Goal: Information Seeking & Learning: Learn about a topic

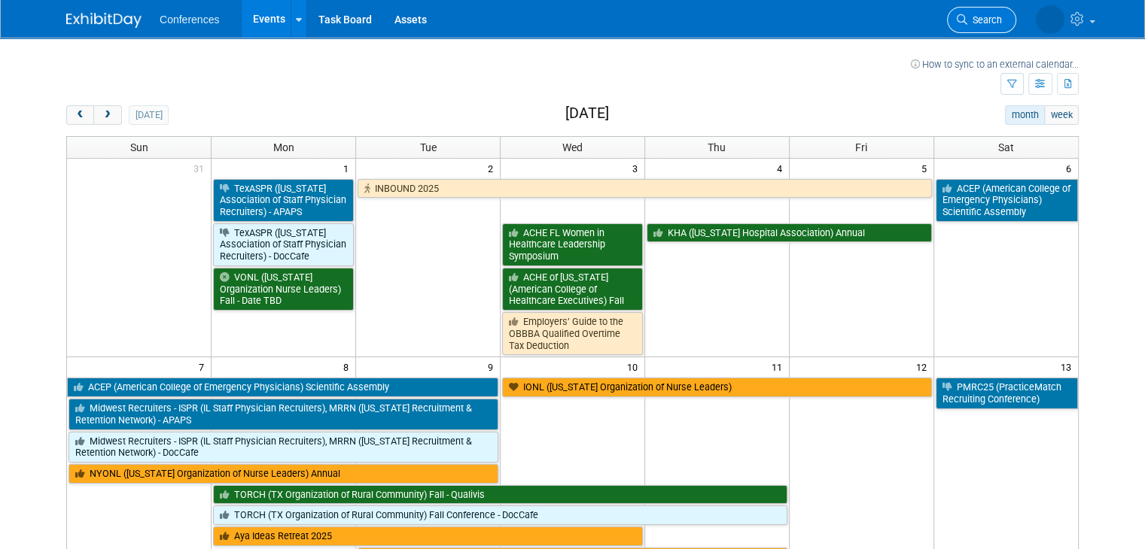
click at [984, 20] on span "Search" at bounding box center [984, 19] width 35 height 11
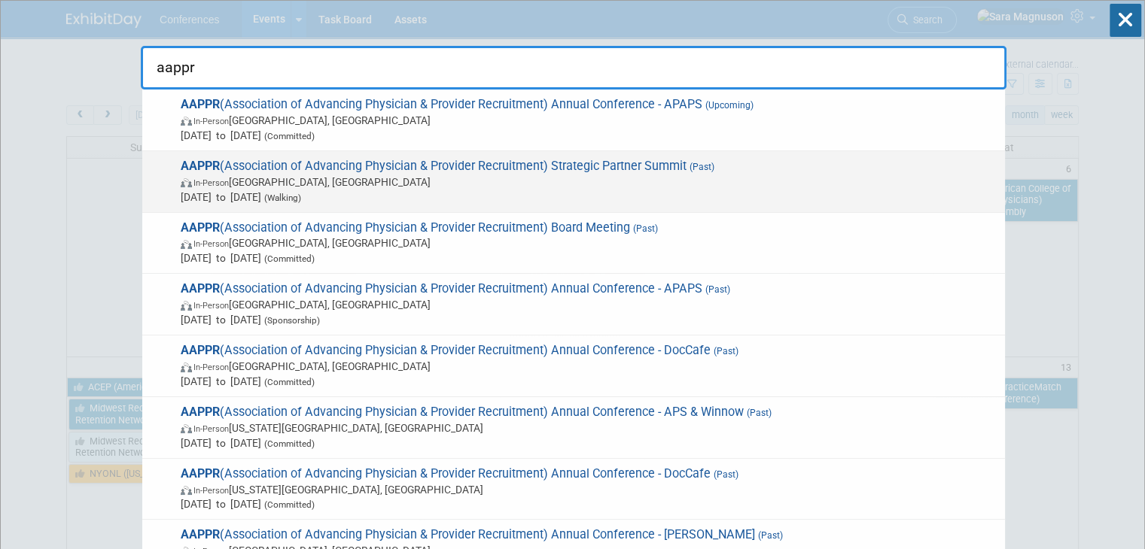
type input "aappr"
click at [430, 178] on span "In-Person Lake Buena Vista, FL" at bounding box center [589, 182] width 817 height 15
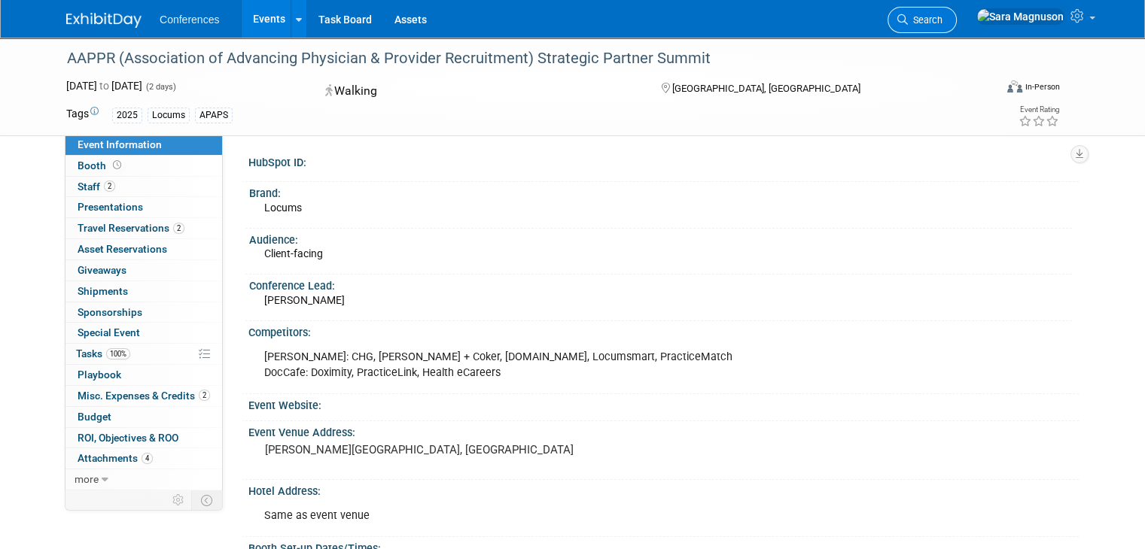
click at [942, 14] on span "Search" at bounding box center [925, 19] width 35 height 11
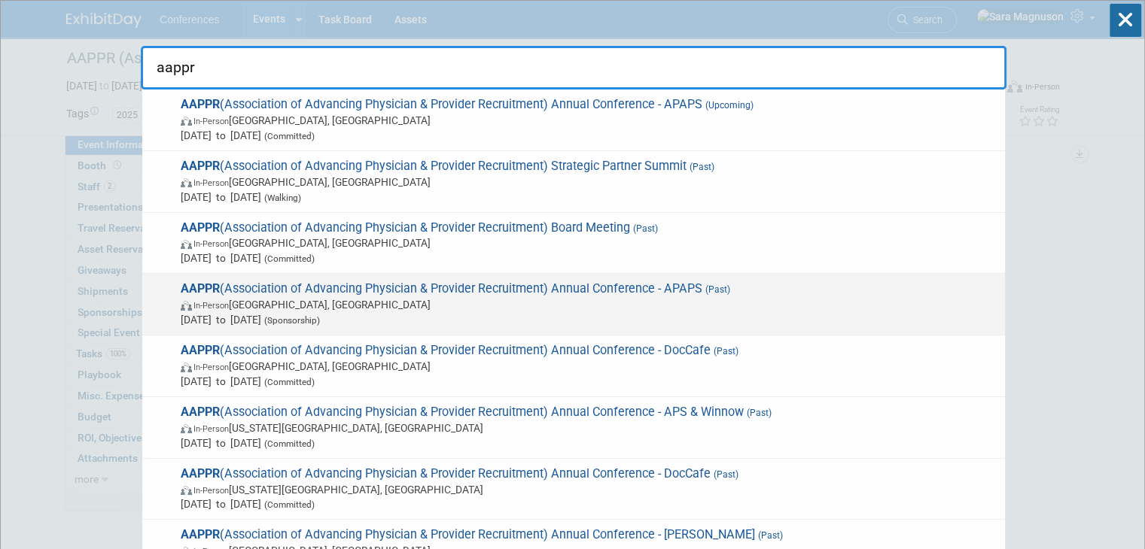
type input "aappr"
click at [320, 315] on span "(Sponsorship)" at bounding box center [290, 320] width 59 height 11
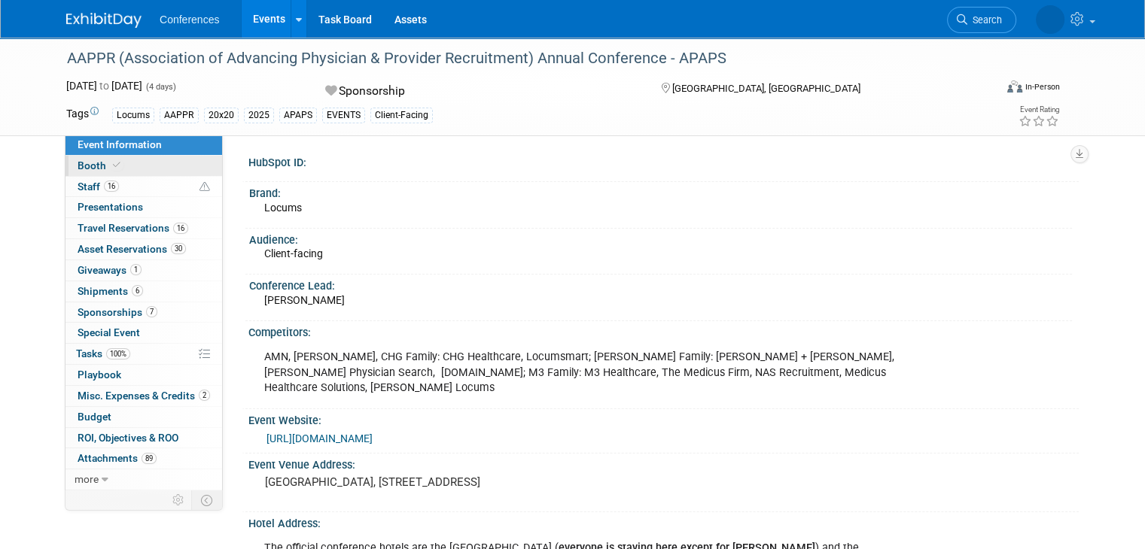
click at [147, 160] on link "Booth" at bounding box center [143, 166] width 157 height 20
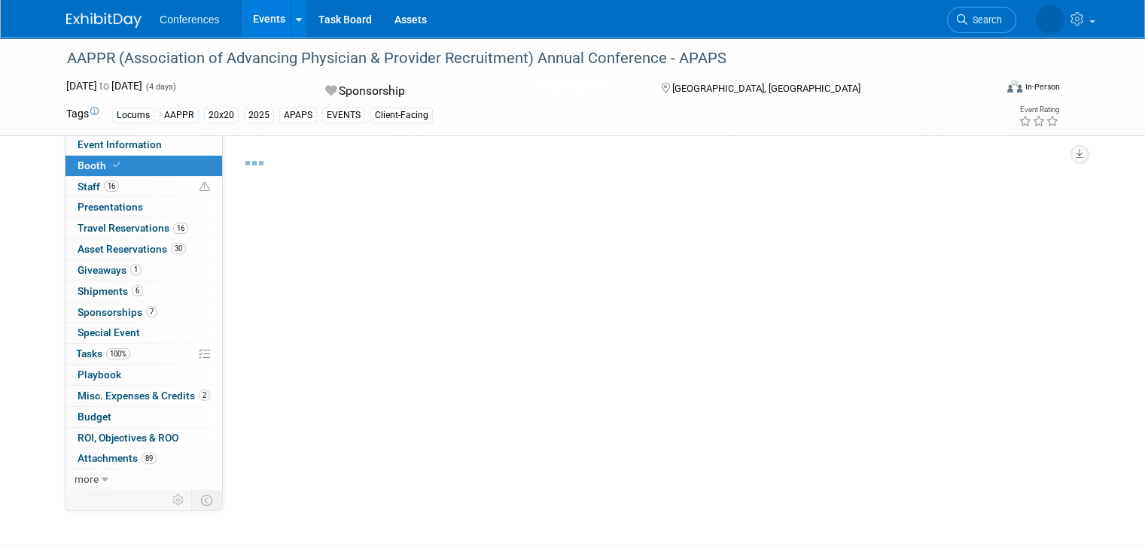
select select "20'x20'"
select select "Yes"
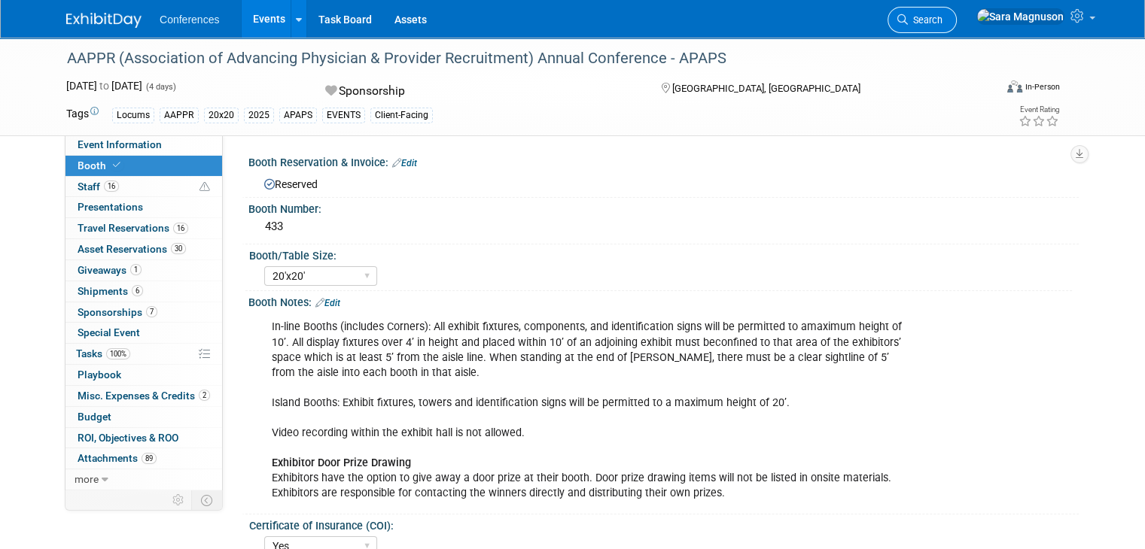
click at [957, 11] on link "Search" at bounding box center [921, 20] width 69 height 26
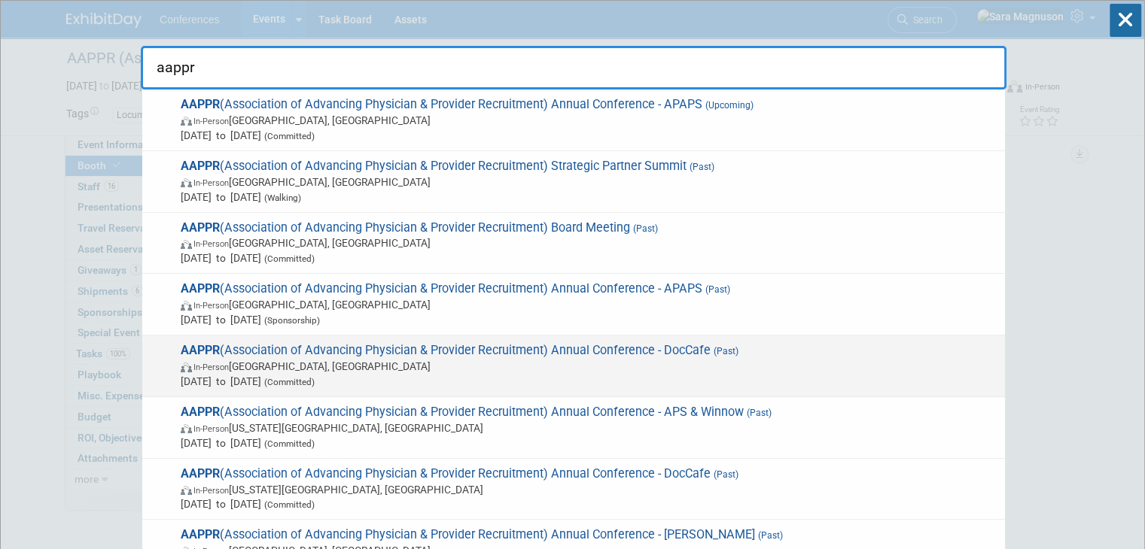
type input "aappr"
click at [479, 365] on span "In-Person Phoenix, AZ" at bounding box center [589, 366] width 817 height 15
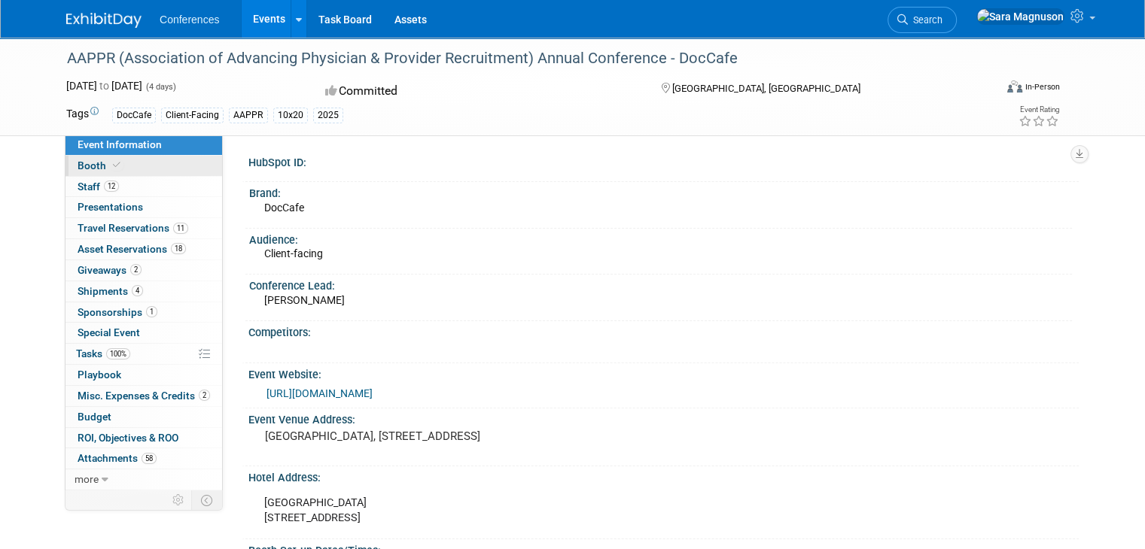
click at [125, 175] on link "Booth" at bounding box center [143, 166] width 157 height 20
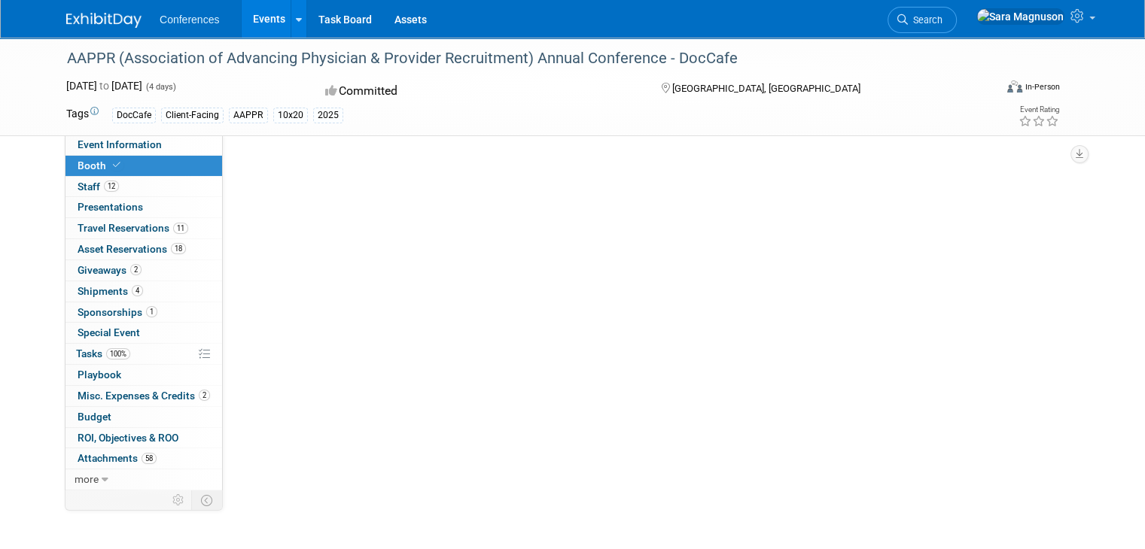
select select "10'x20'"
select select "Yes"
